Goal: Information Seeking & Learning: Learn about a topic

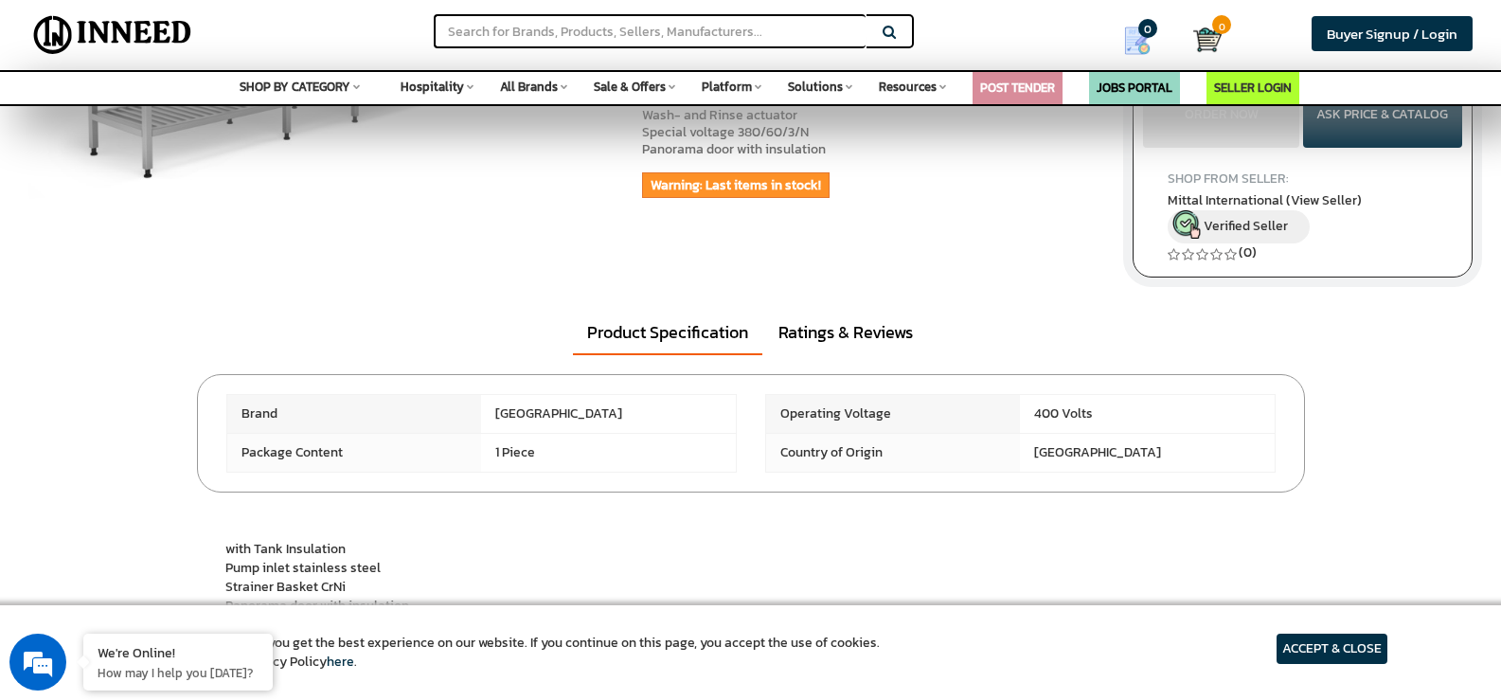
scroll to position [379, 0]
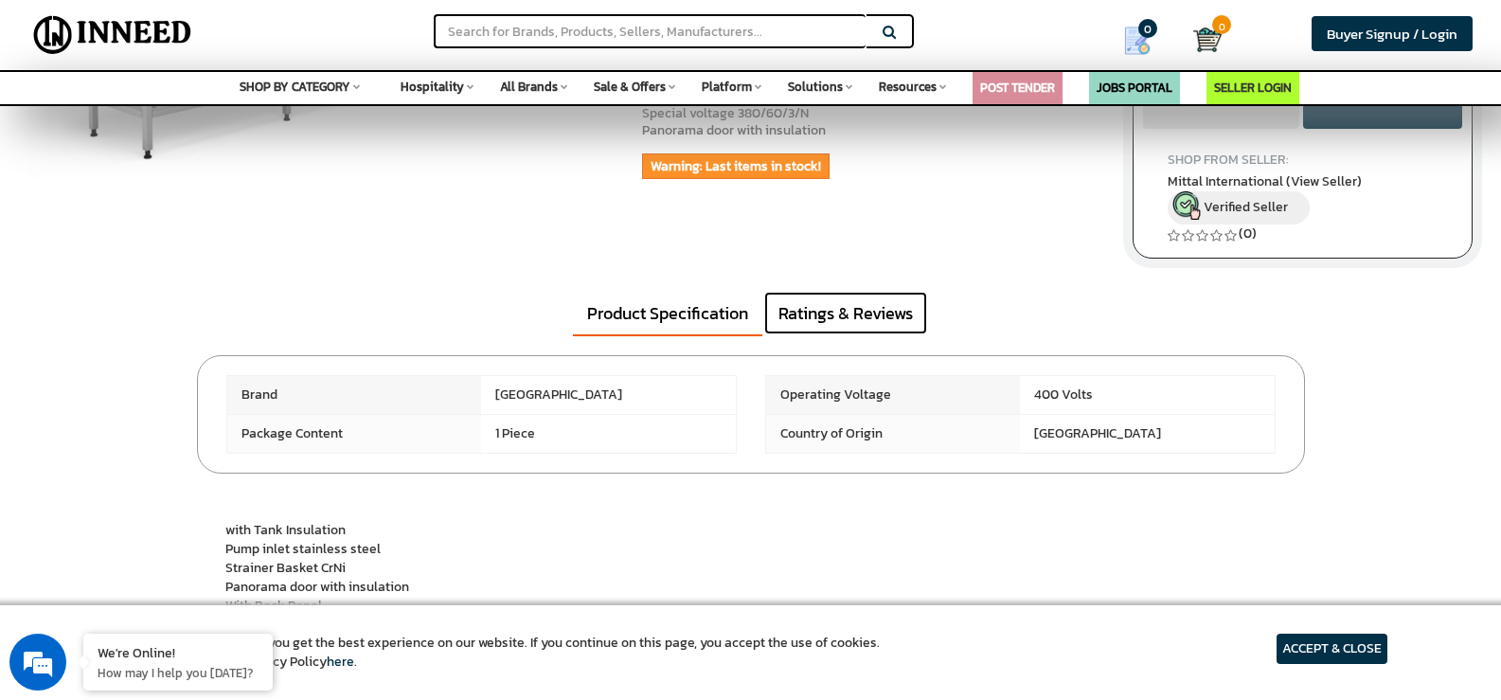
click at [861, 321] on link "Ratings & Reviews" at bounding box center [845, 314] width 163 height 44
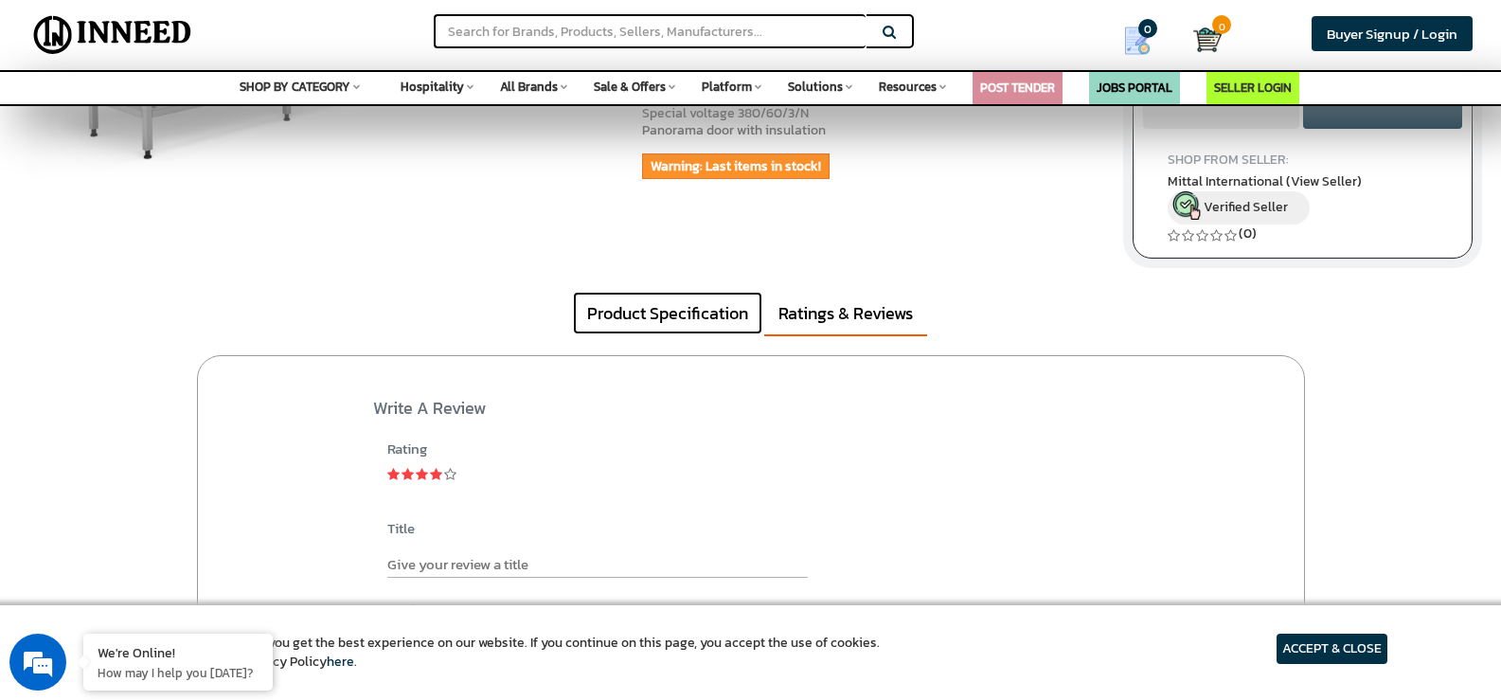
click at [688, 323] on link "Product Specification" at bounding box center [667, 314] width 189 height 44
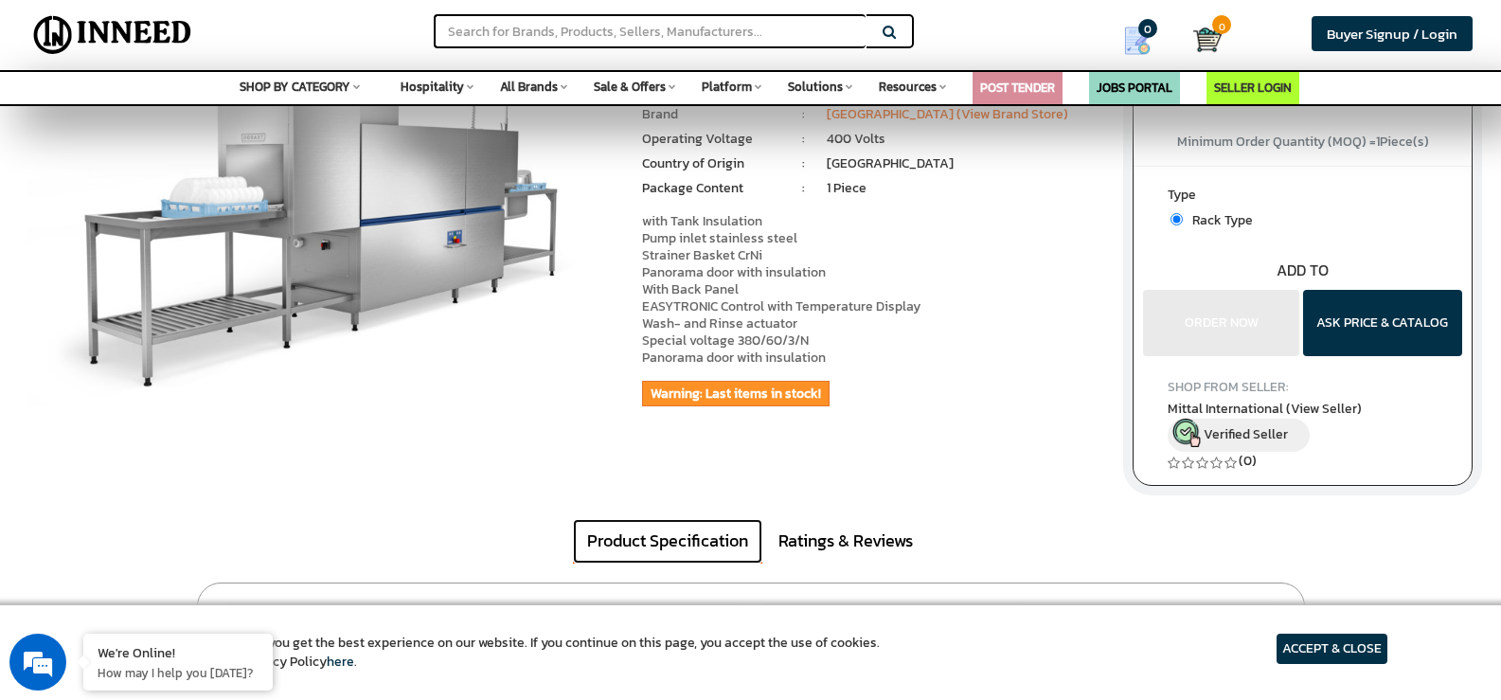
scroll to position [0, 0]
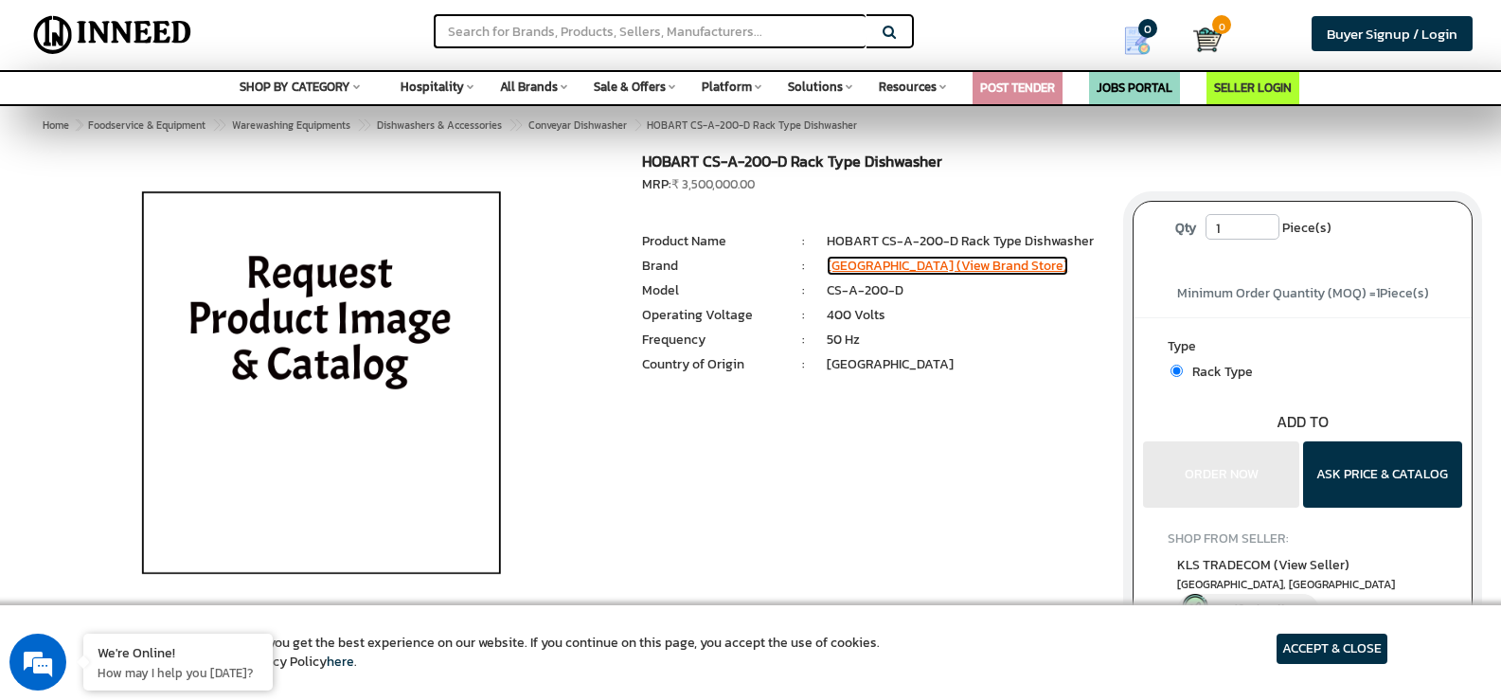
click at [936, 269] on link "[GEOGRAPHIC_DATA] (View Brand Store)" at bounding box center [947, 266] width 241 height 20
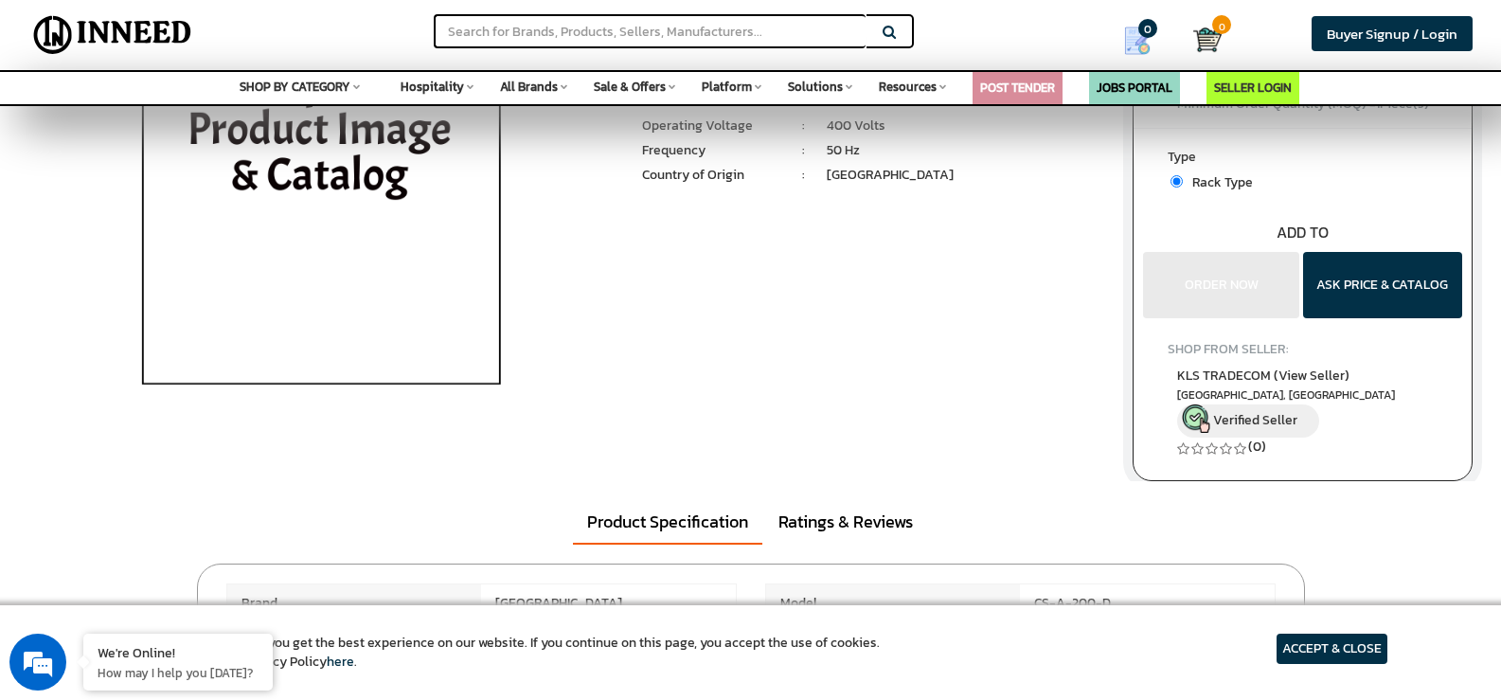
scroll to position [284, 0]
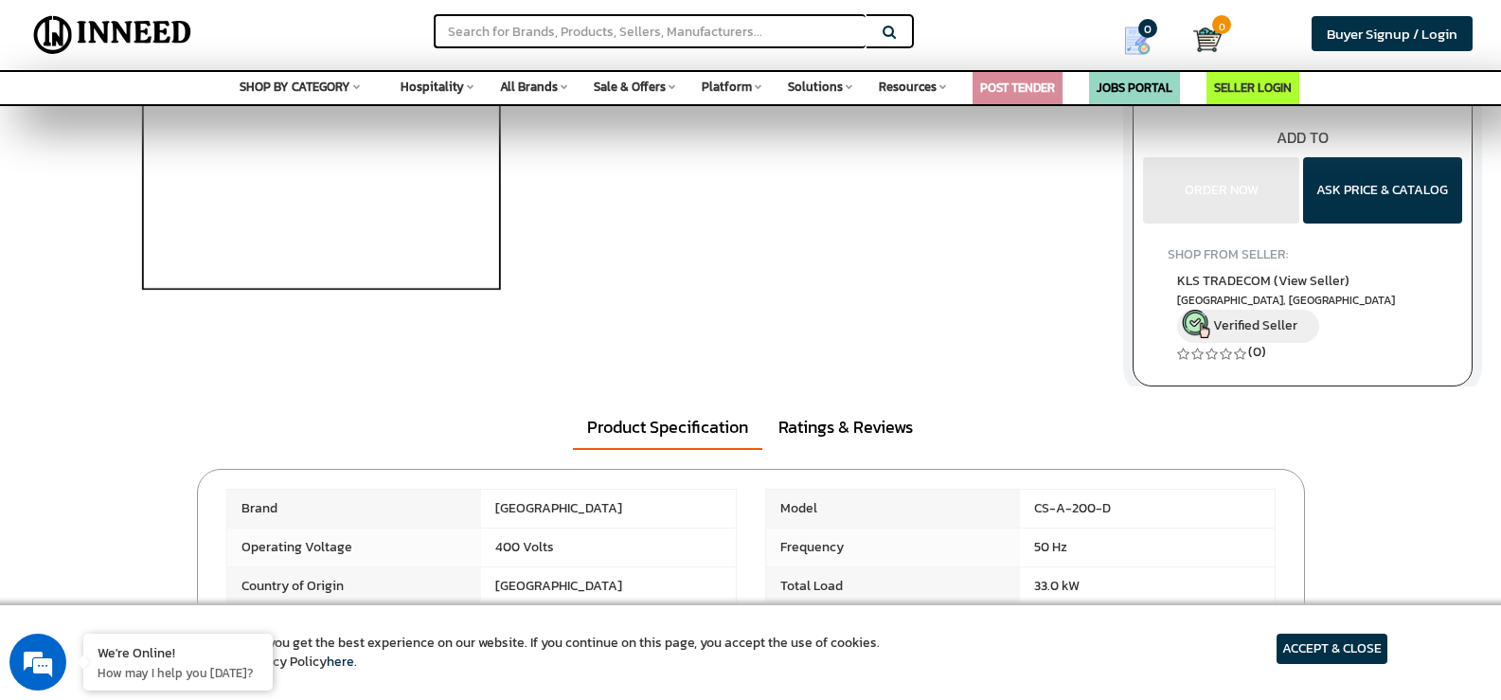
click at [430, 211] on img at bounding box center [321, 105] width 442 height 473
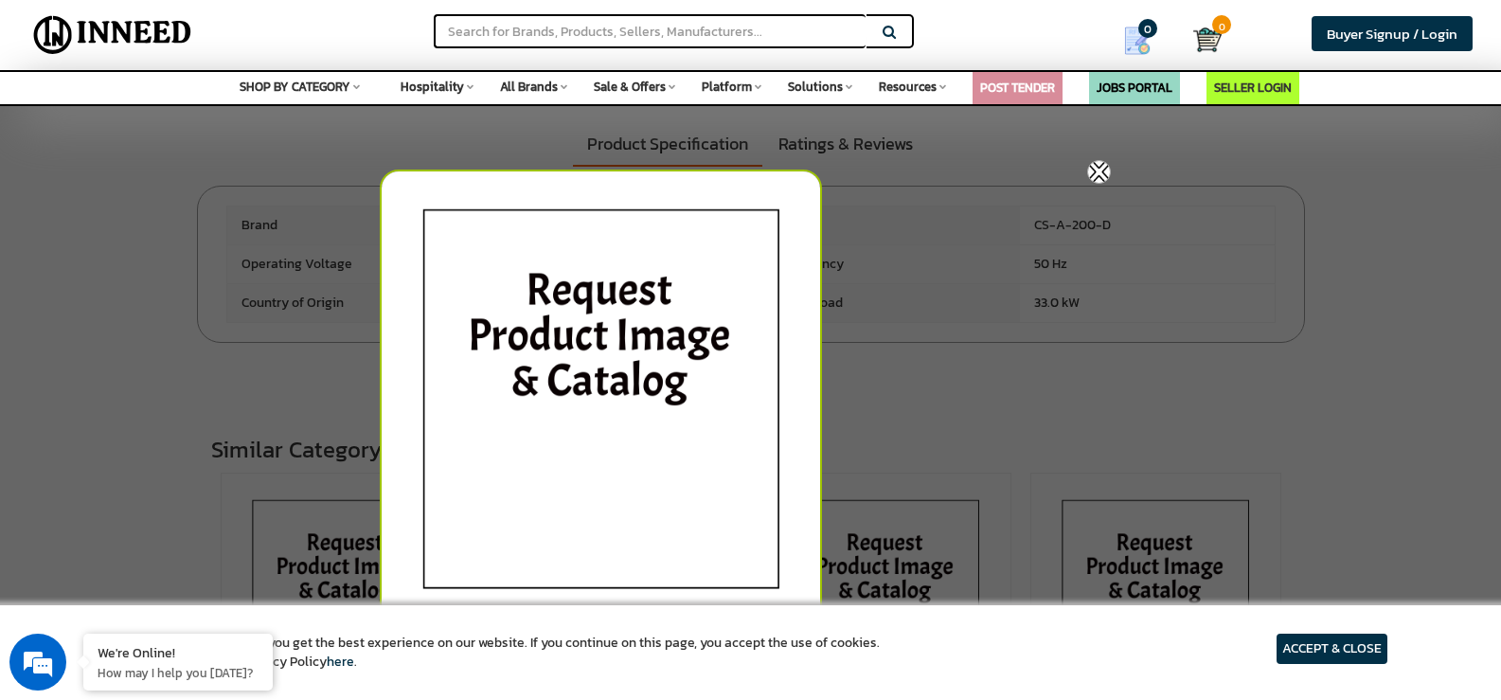
scroll to position [568, 0]
click at [1096, 164] on img at bounding box center [1099, 172] width 24 height 24
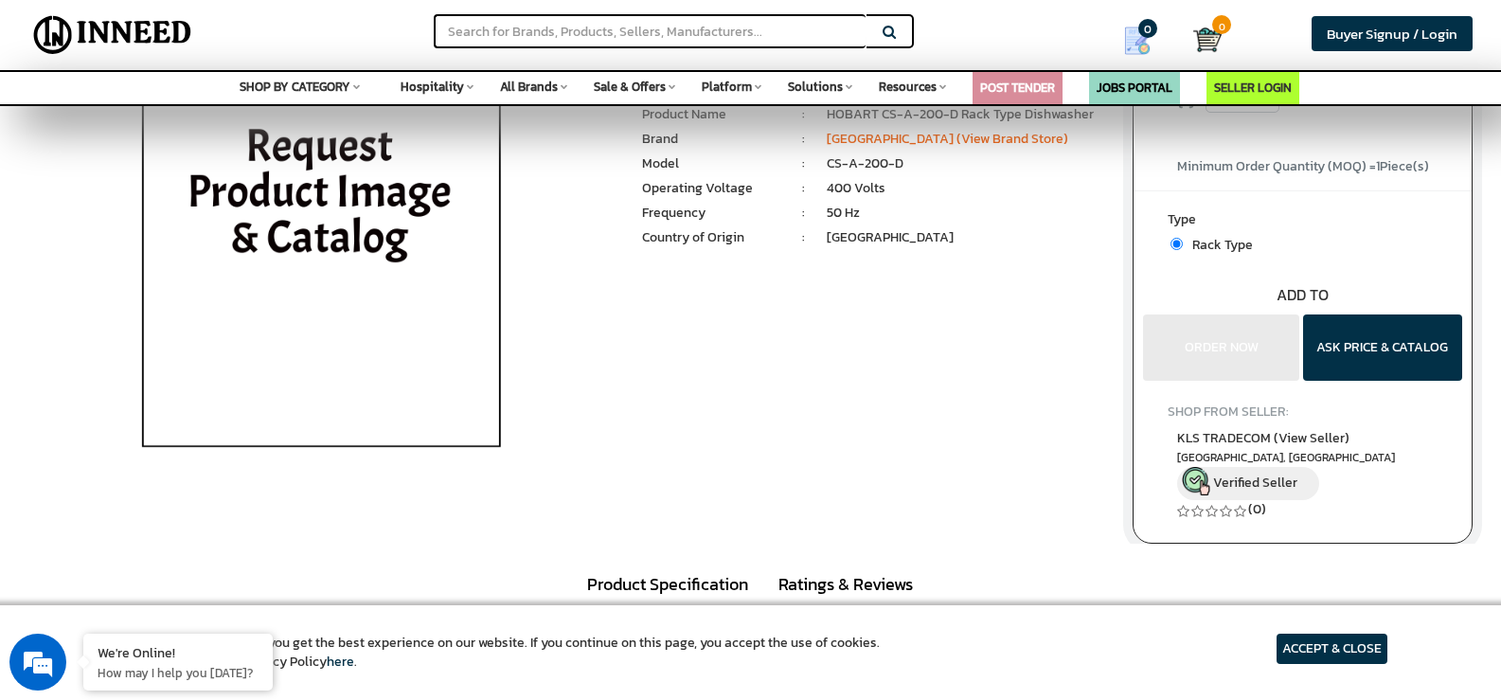
scroll to position [0, 0]
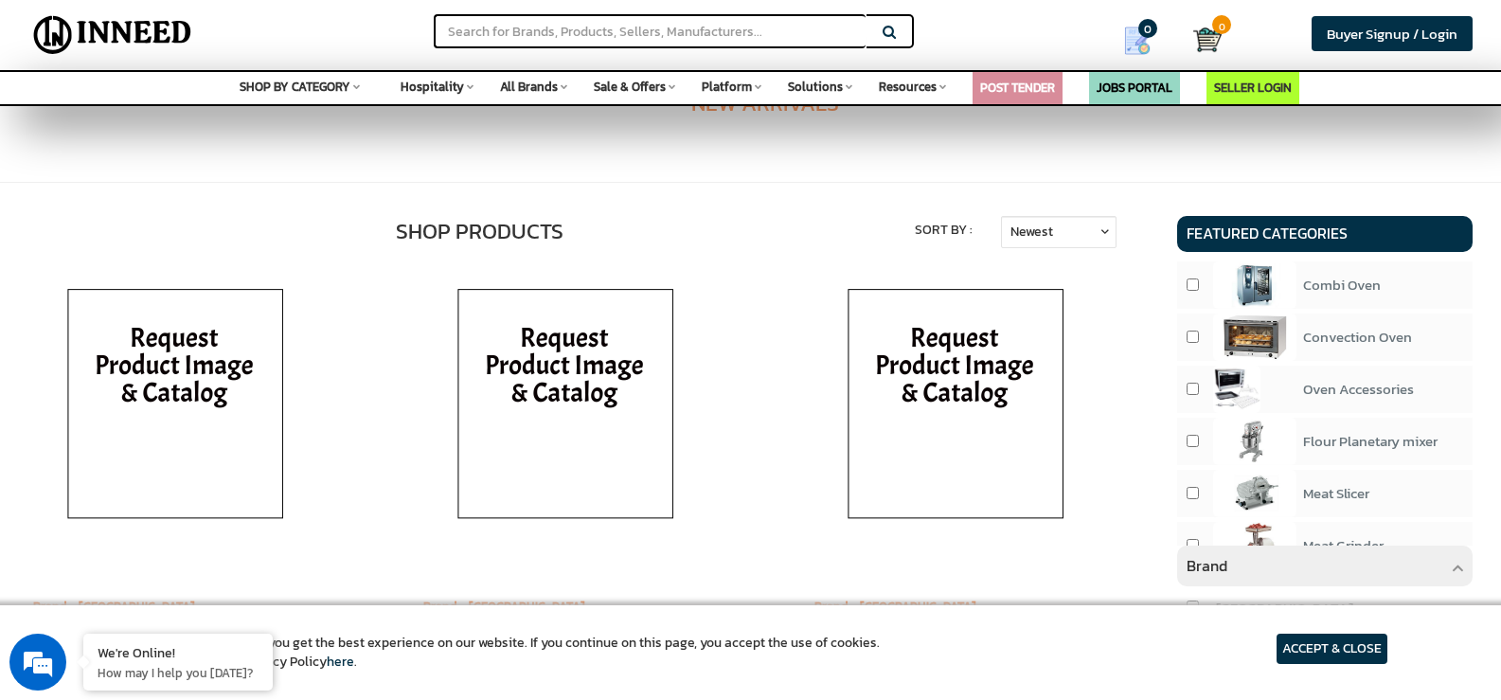
scroll to position [284, 0]
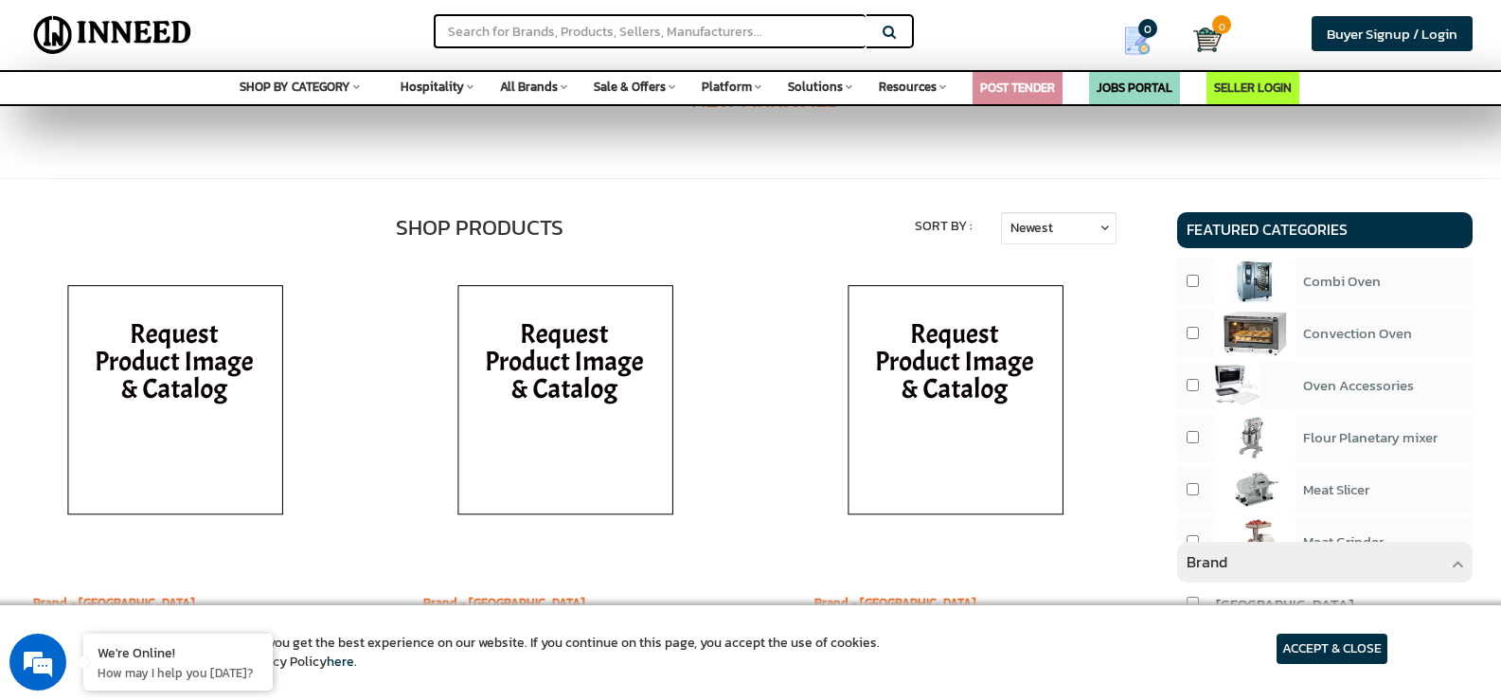
click at [189, 374] on img at bounding box center [175, 404] width 265 height 284
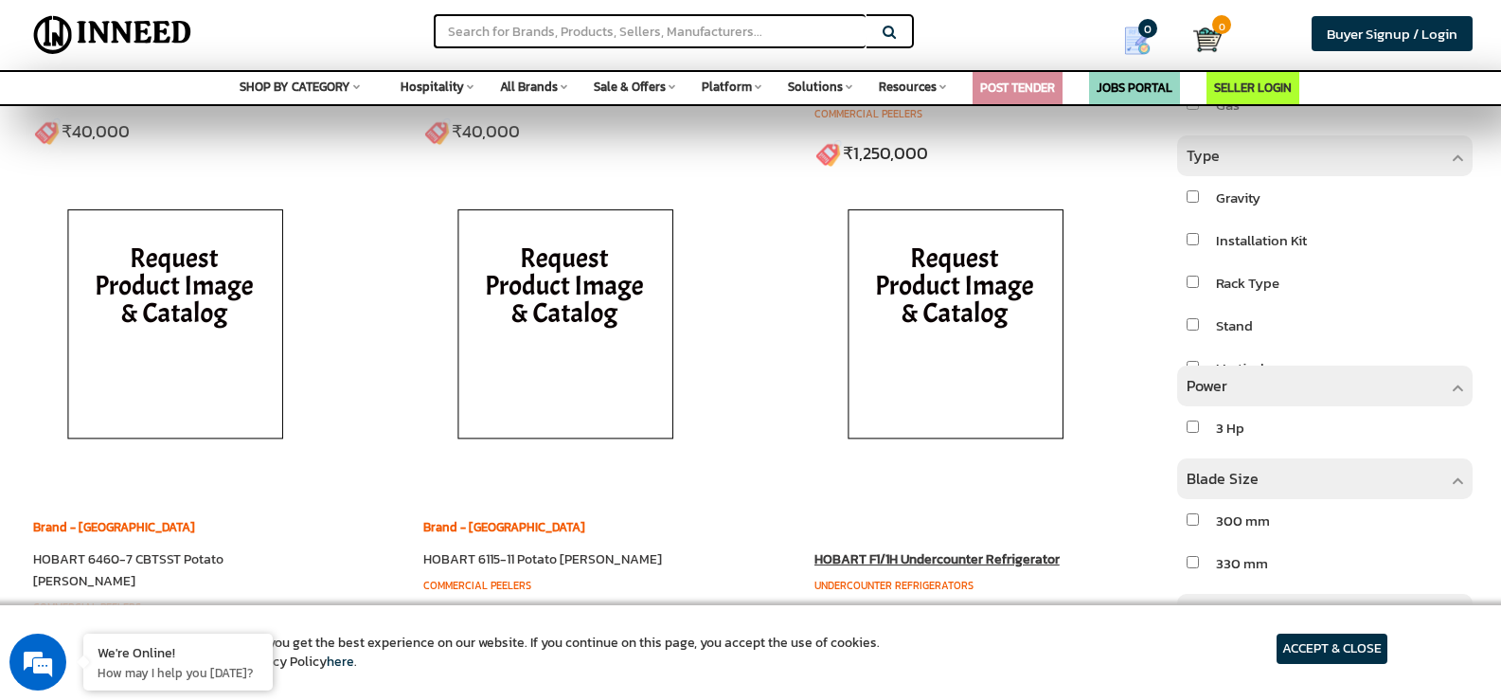
scroll to position [1515, 0]
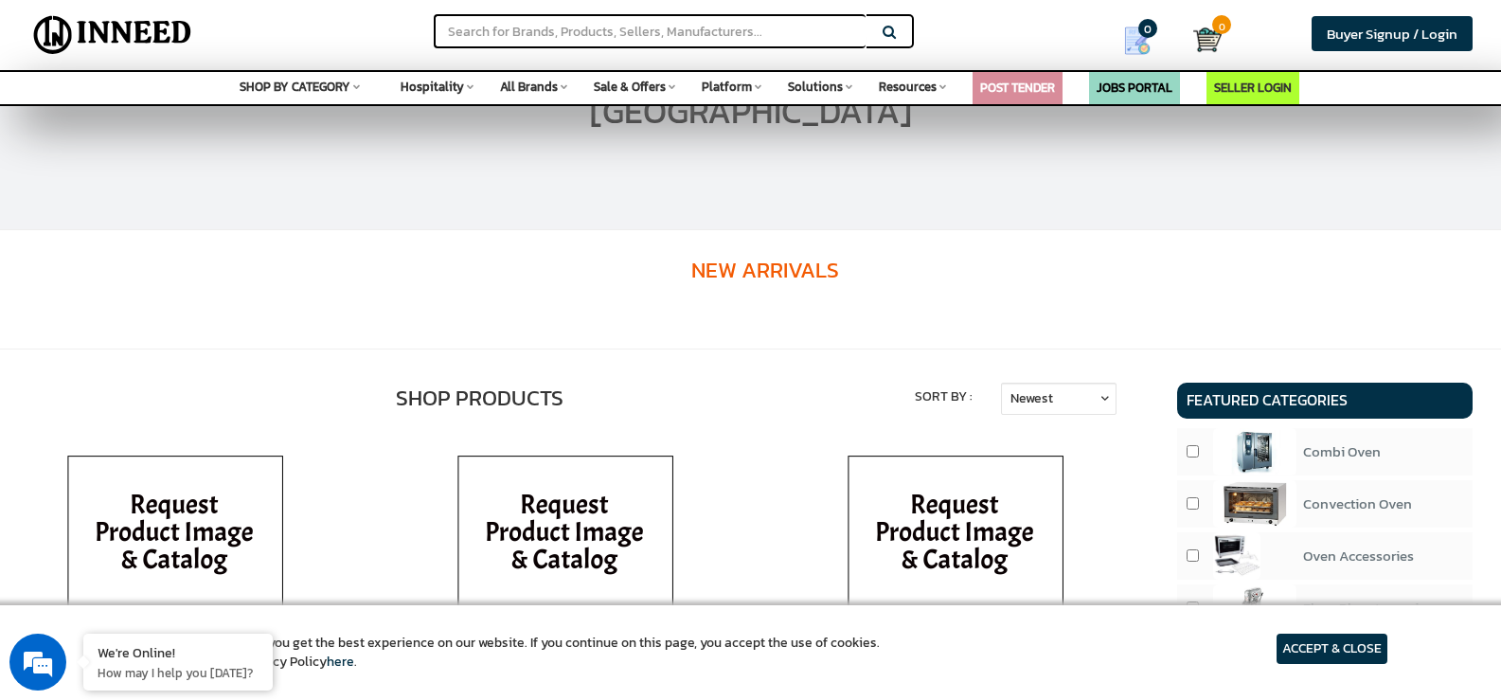
scroll to position [284, 0]
